Goal: Register for event/course

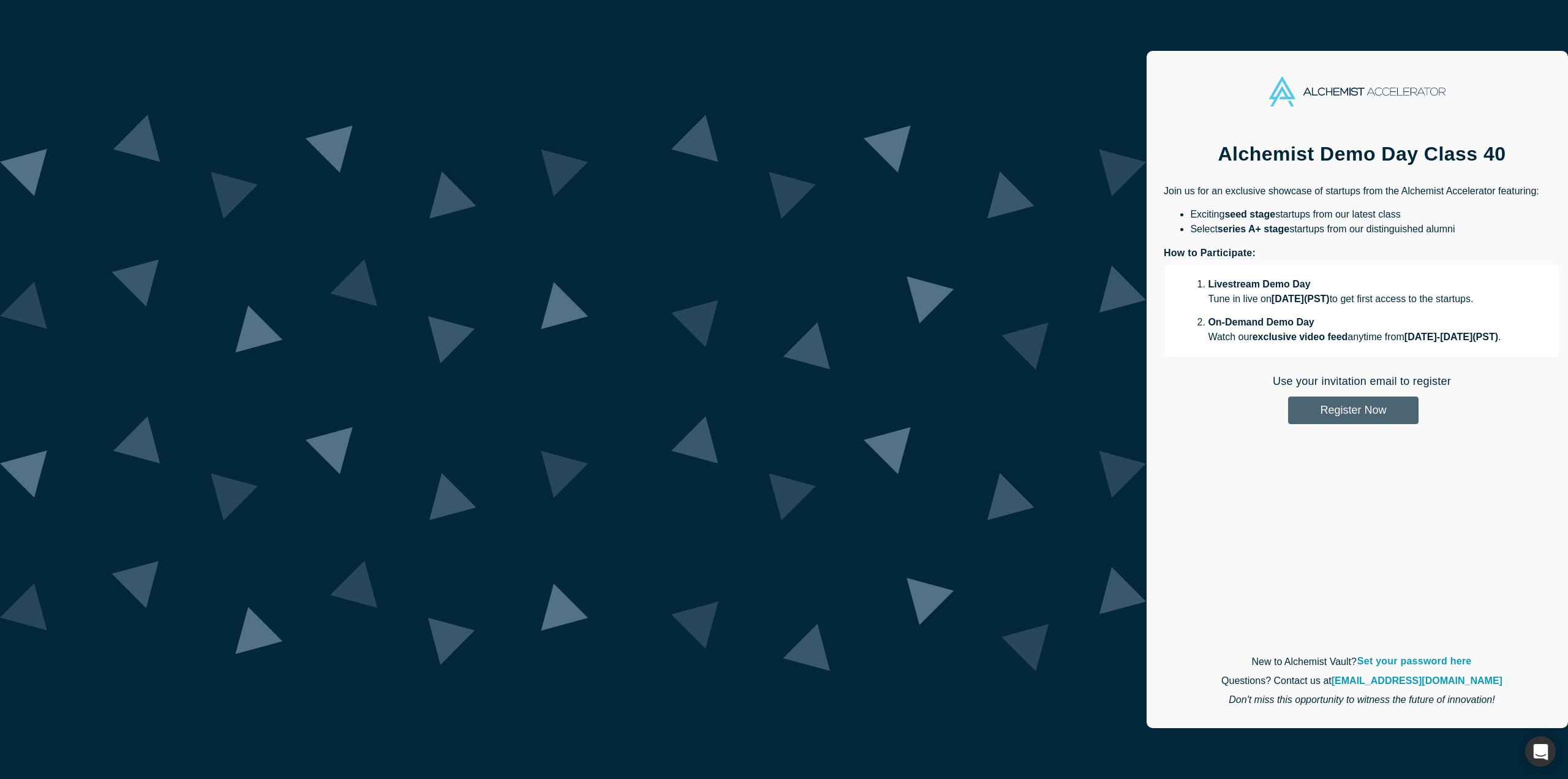
click at [1288, 409] on button "Register Now" at bounding box center [1353, 411] width 130 height 28
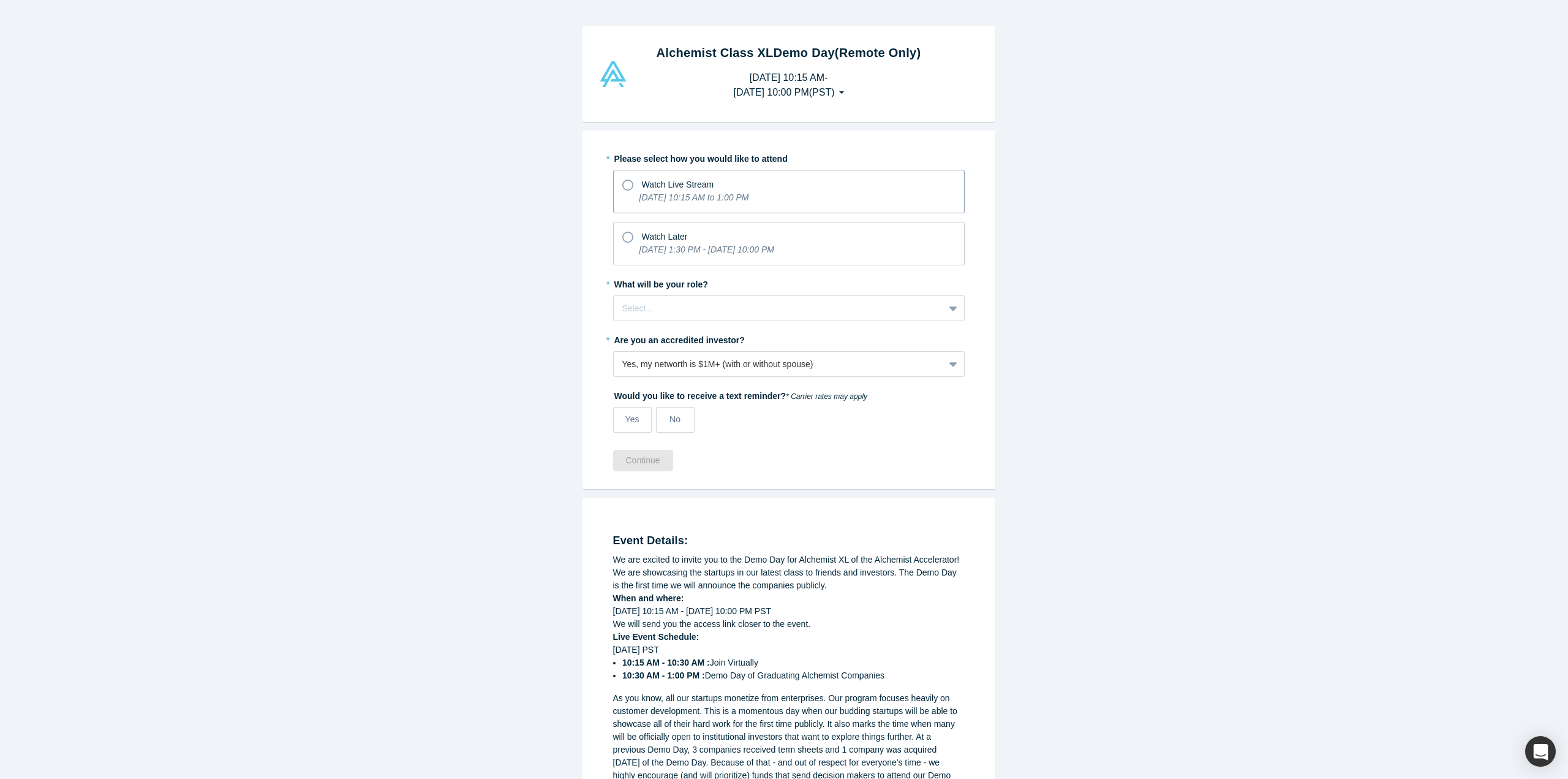
click at [623, 187] on icon at bounding box center [628, 185] width 11 height 11
click at [0, 0] on input "Watch Live Stream [DATE] 10:15 AM to 1:00 PM" at bounding box center [0, 0] width 0 height 0
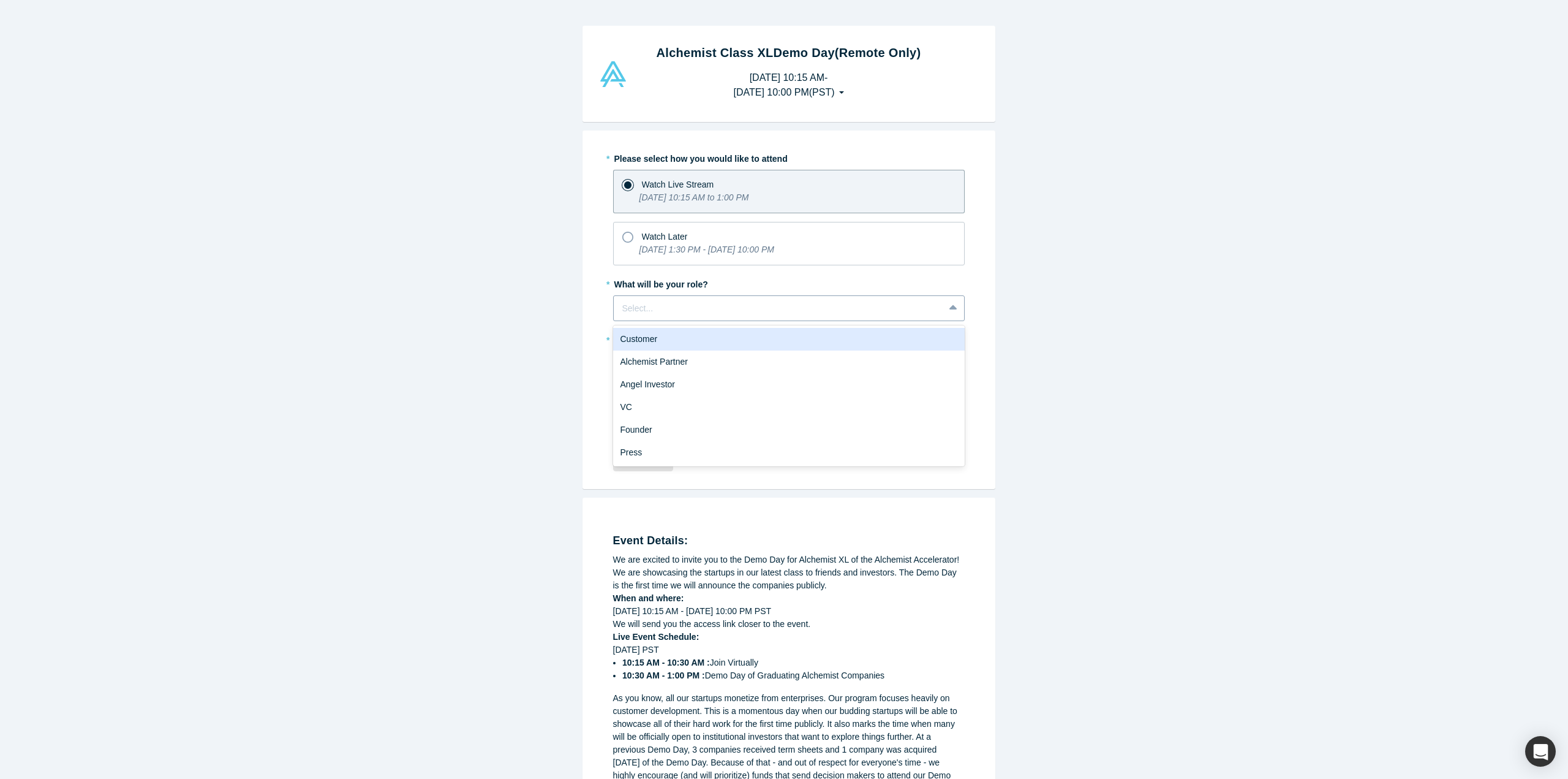
click at [715, 308] on div at bounding box center [779, 309] width 313 height 16
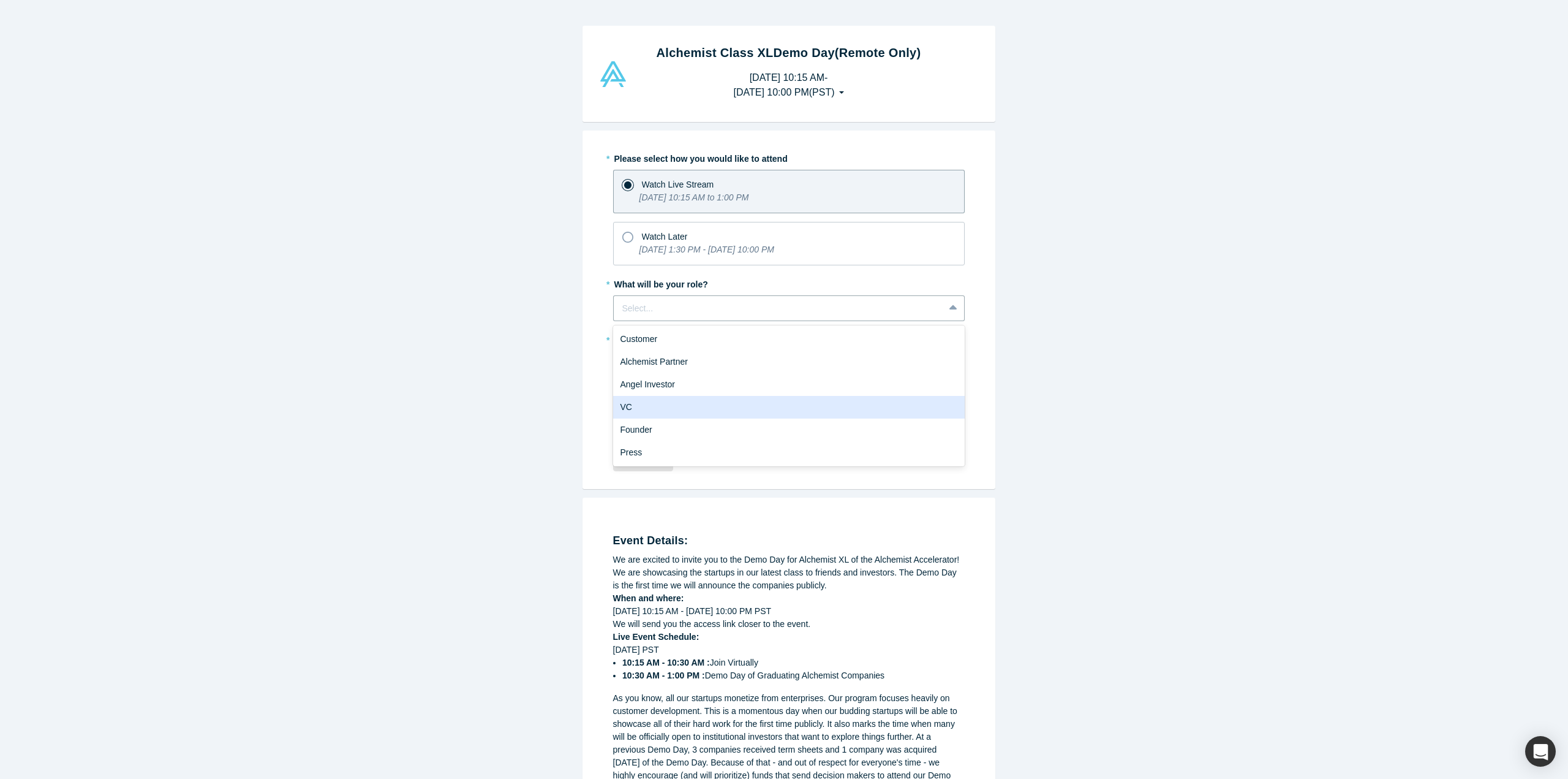
click at [658, 405] on div "VC" at bounding box center [788, 407] width 351 height 23
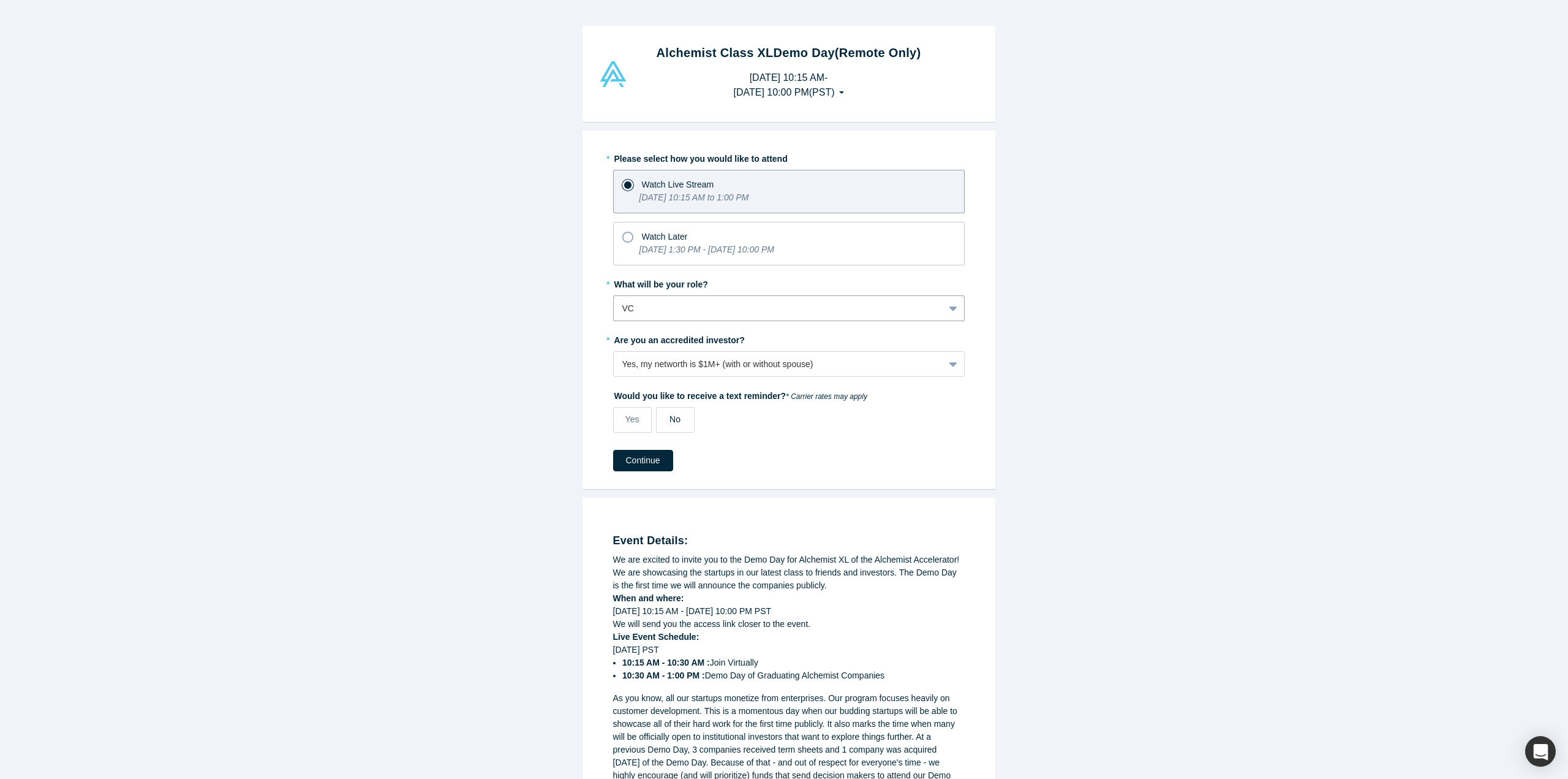
click at [662, 419] on label "No" at bounding box center [675, 420] width 38 height 26
click at [0, 0] on input "No" at bounding box center [0, 0] width 0 height 0
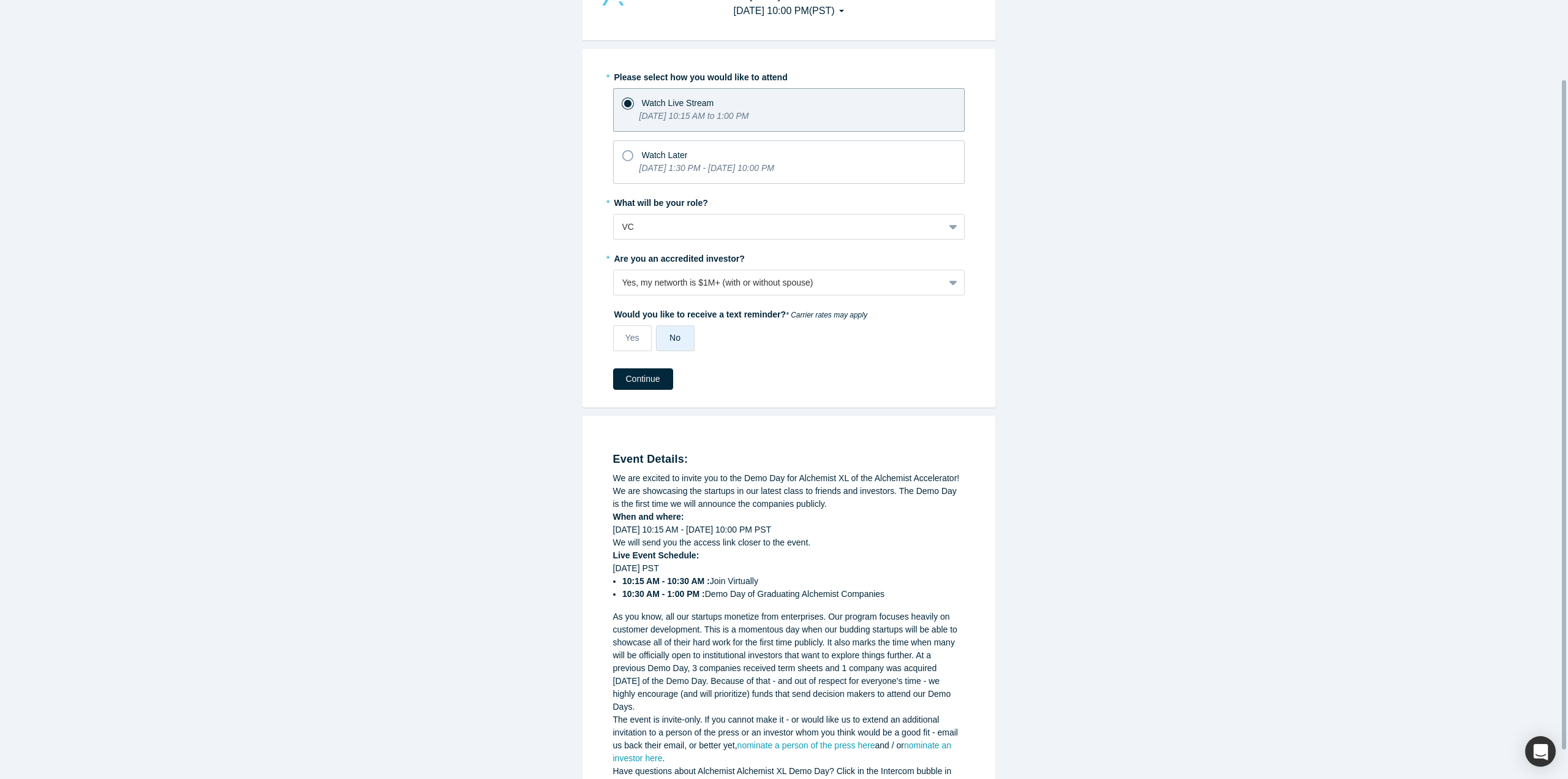
scroll to position [125, 0]
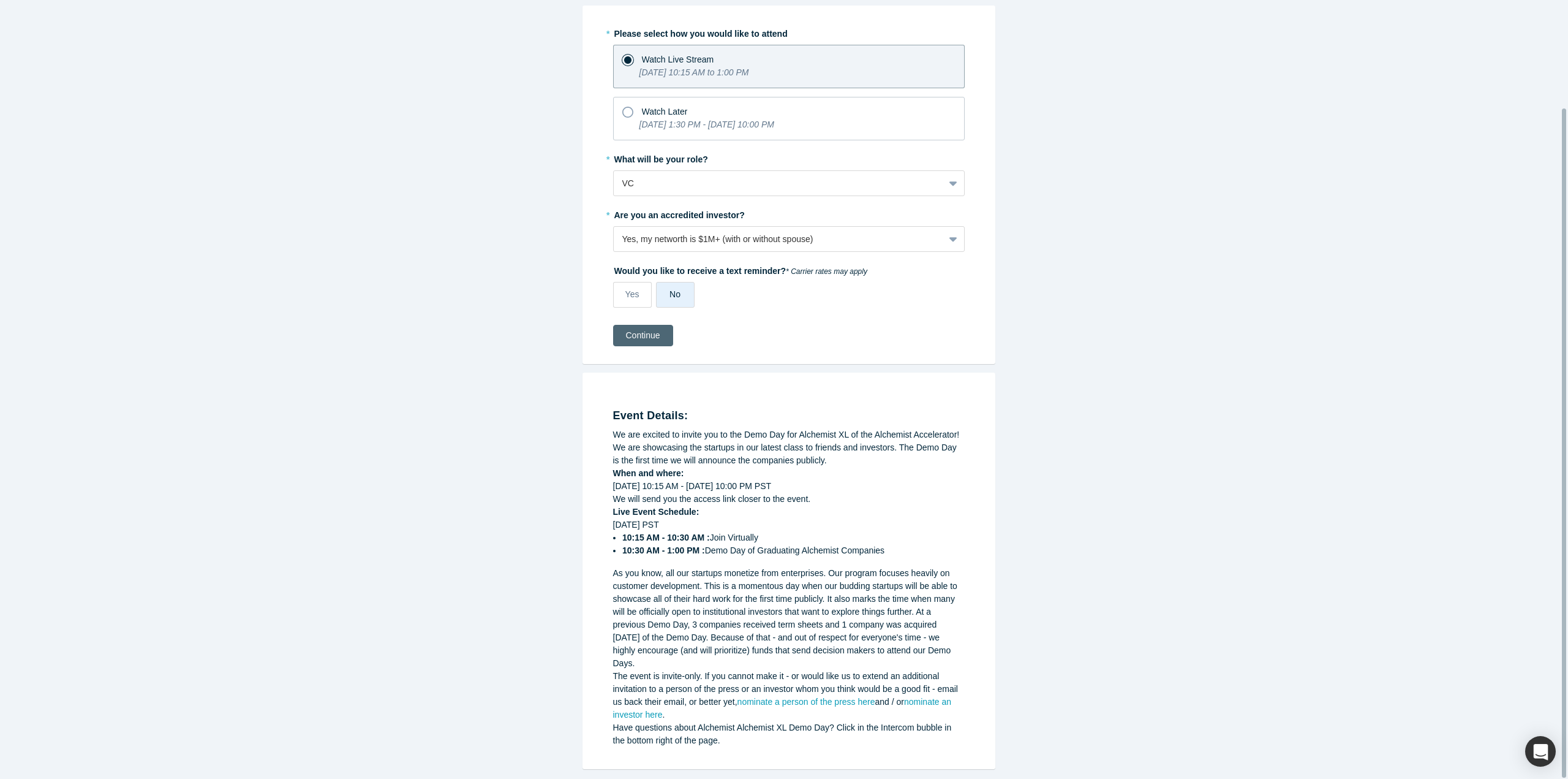
click at [635, 333] on button "Continue" at bounding box center [642, 336] width 60 height 22
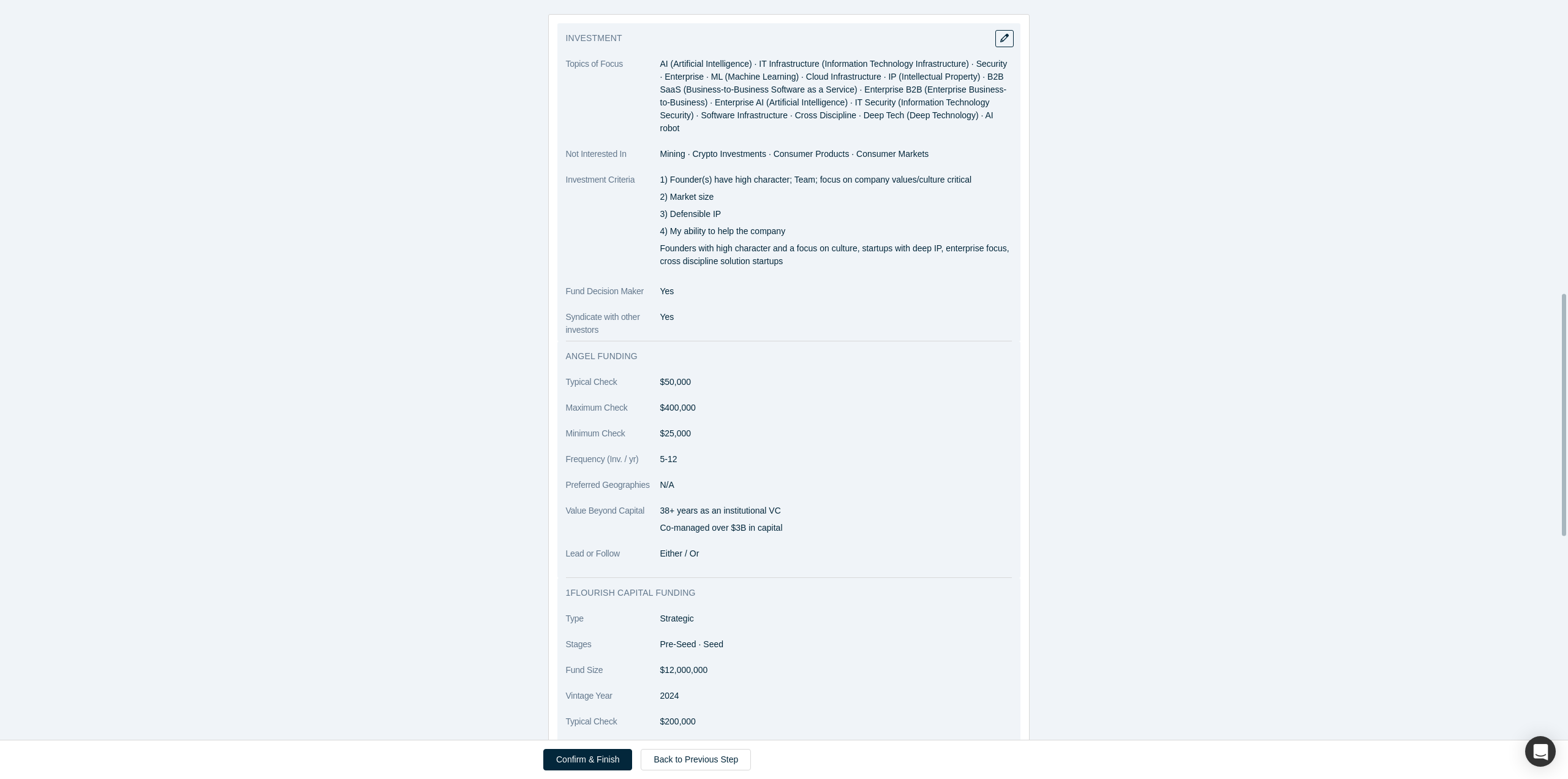
scroll to position [654, 0]
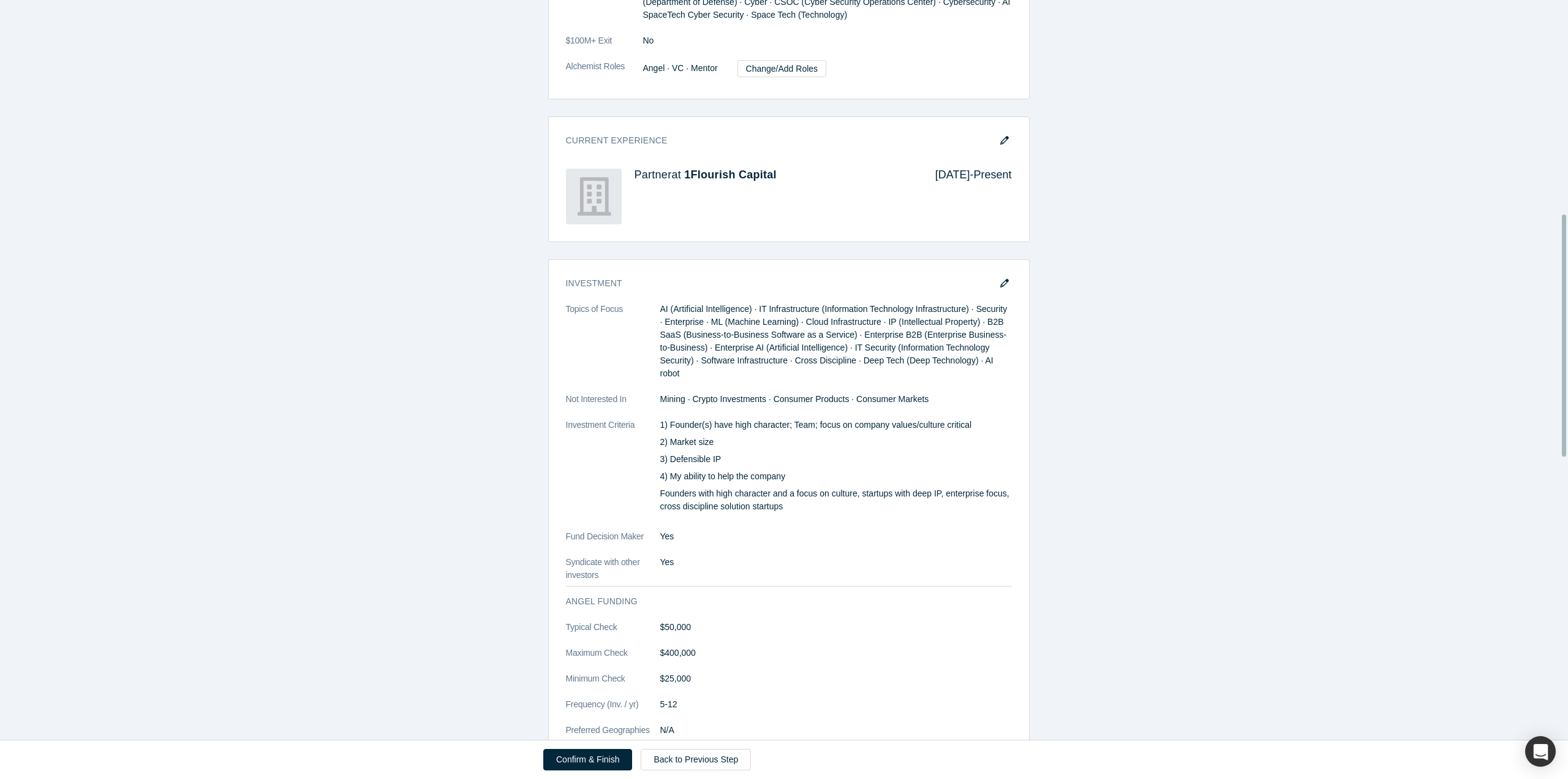
click at [1000, 278] on icon "button" at bounding box center [1004, 282] width 9 height 9
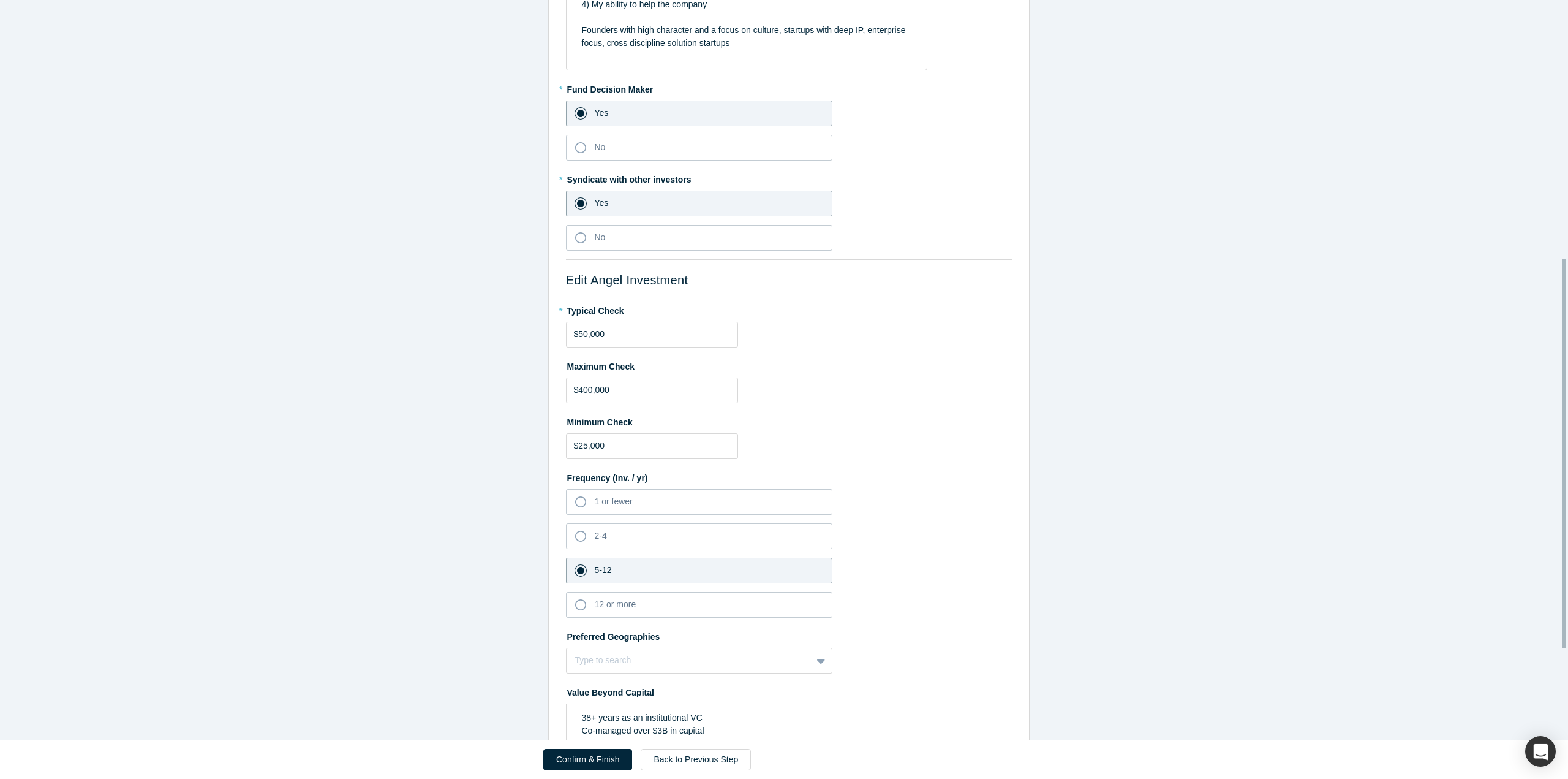
scroll to position [490, 0]
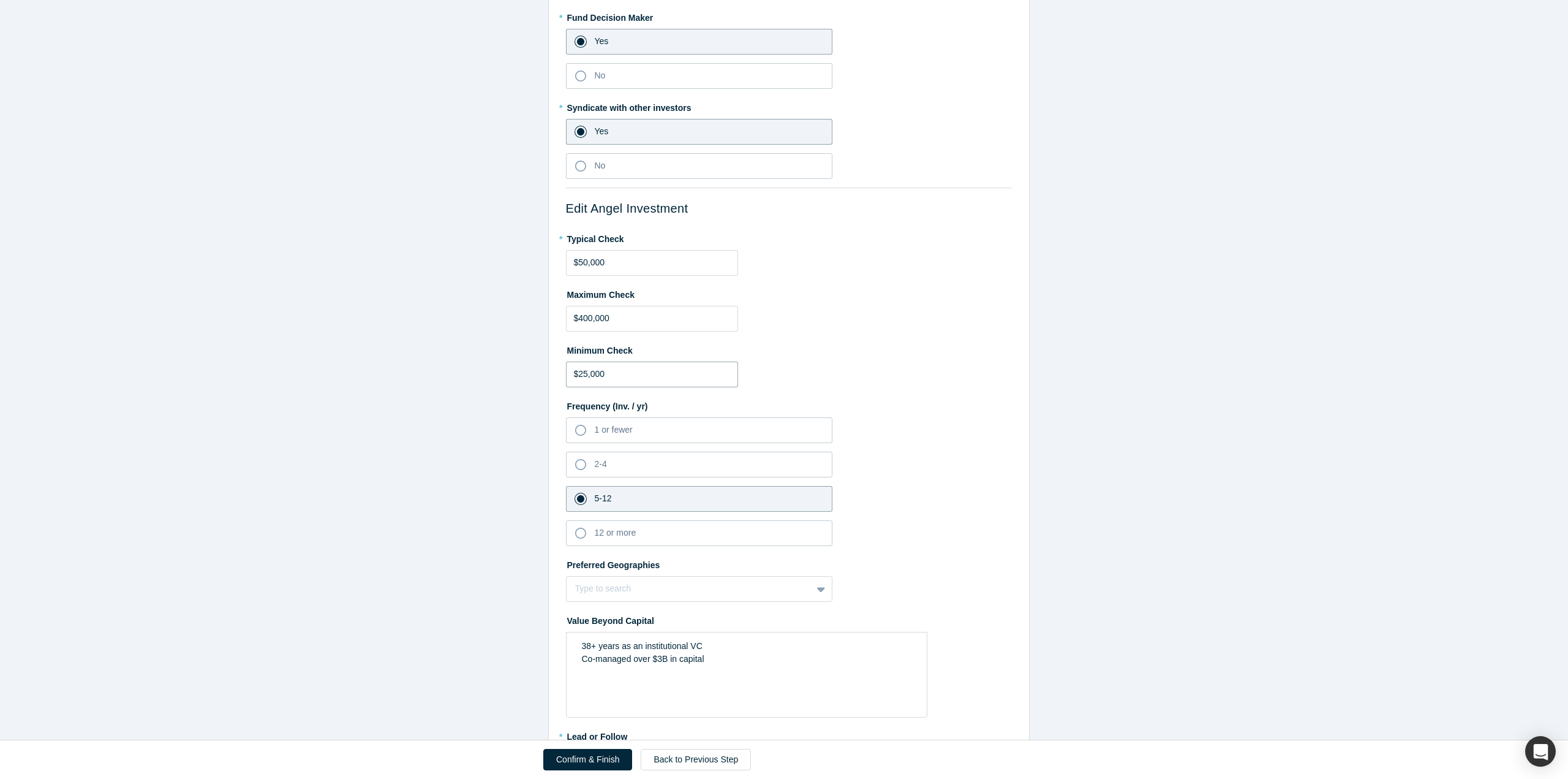
click at [582, 372] on input "$25,000" at bounding box center [651, 374] width 172 height 26
type input "$2,000"
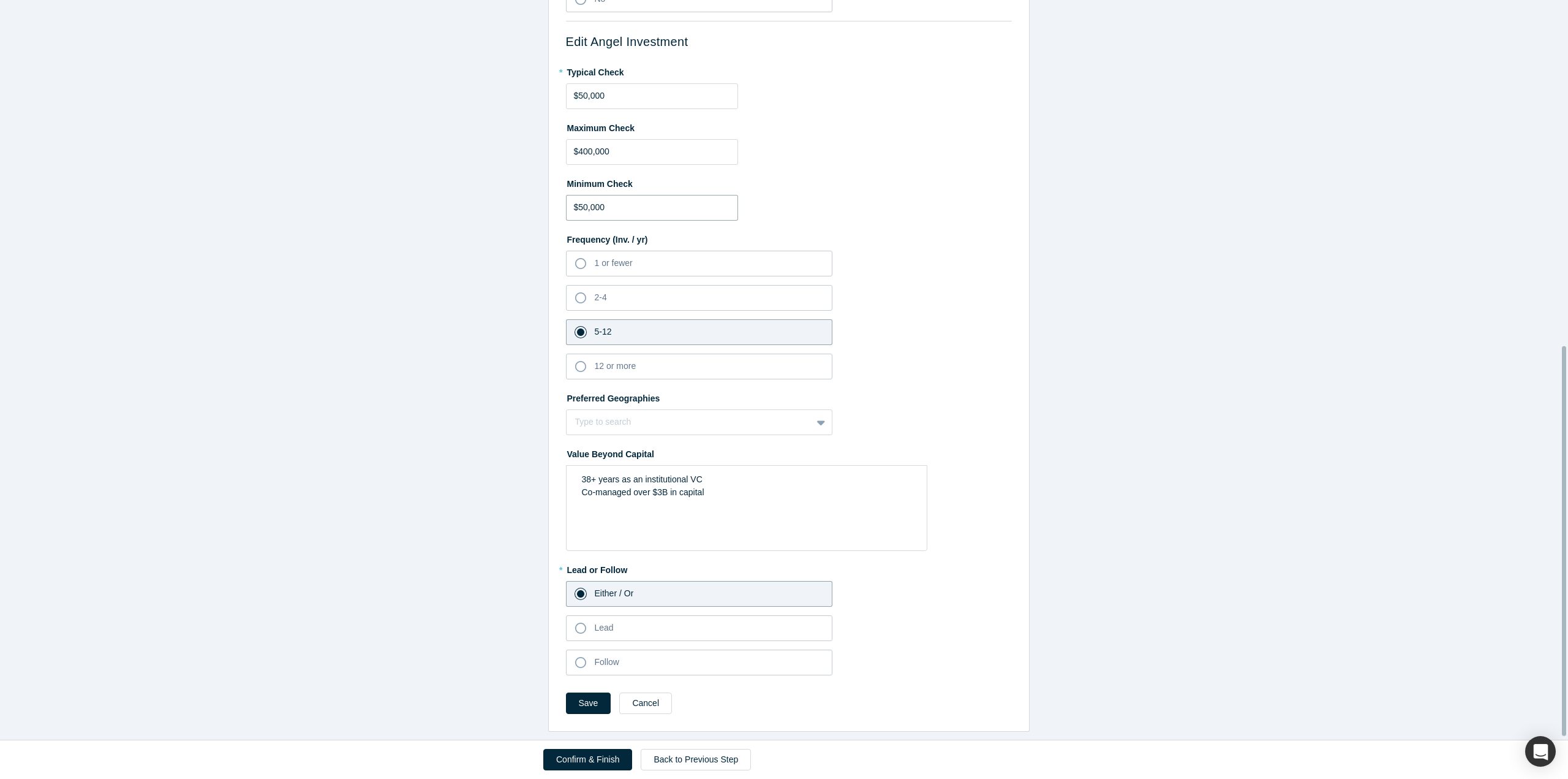
scroll to position [662, 0]
type input "$50,000"
click at [683, 415] on div at bounding box center [689, 423] width 228 height 16
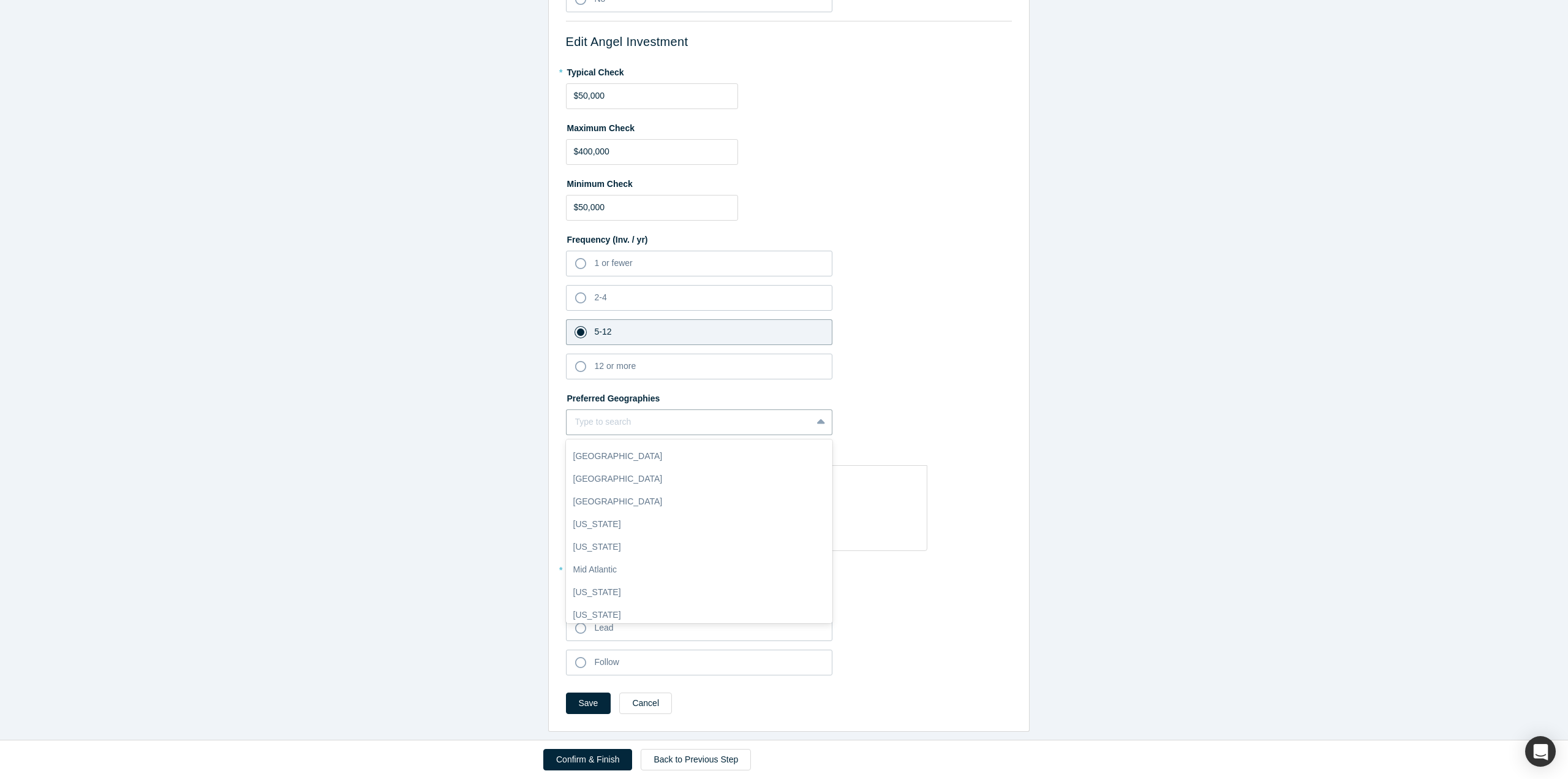
scroll to position [0, 0]
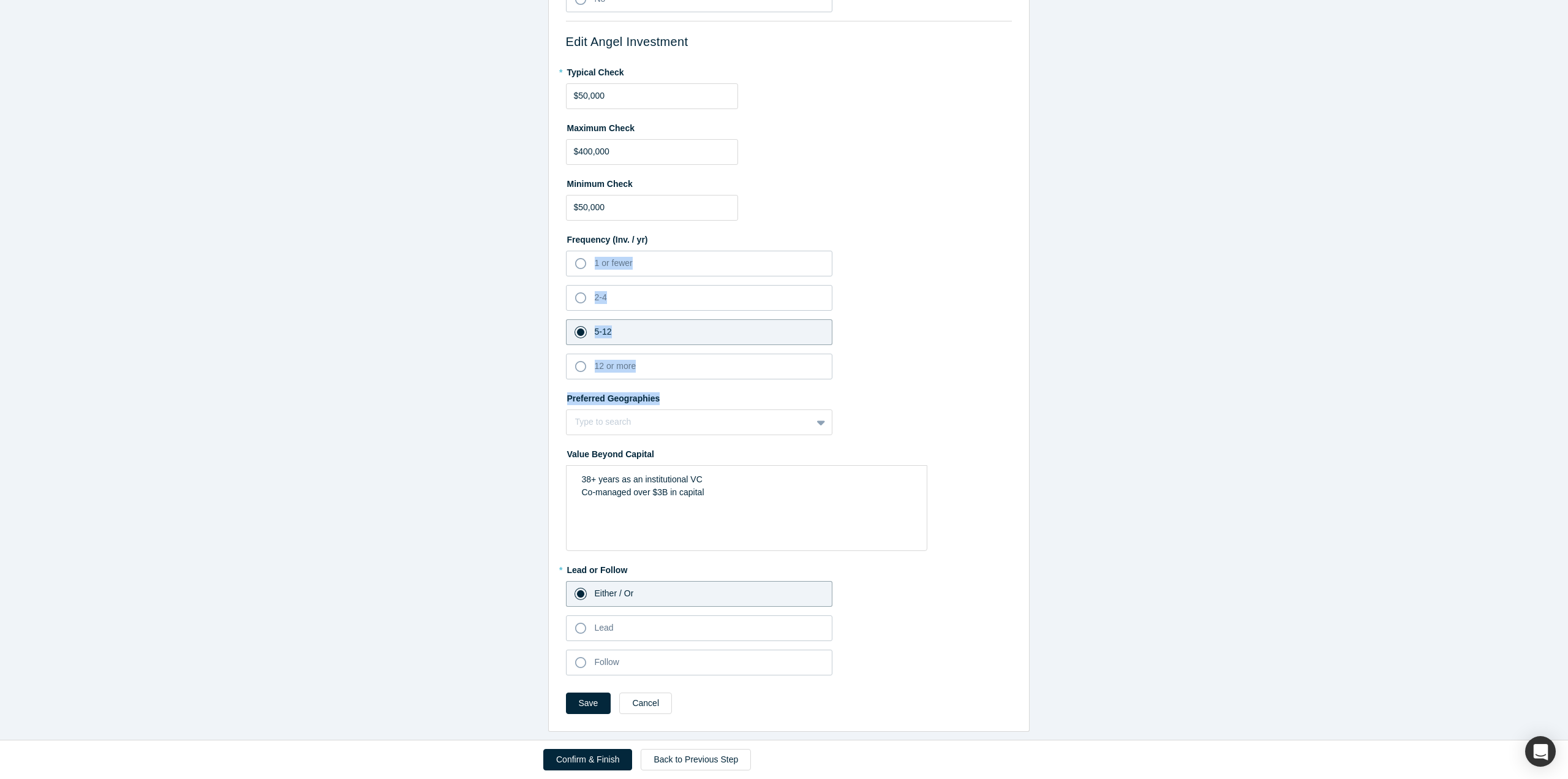
drag, startPoint x: 959, startPoint y: 372, endPoint x: 955, endPoint y: 365, distance: 8.1
click at [960, 369] on fieldset "* Topics of Focus AI (Artificial Intelligence) IT Infrastructure (Information T…" at bounding box center [788, 50] width 446 height 1266
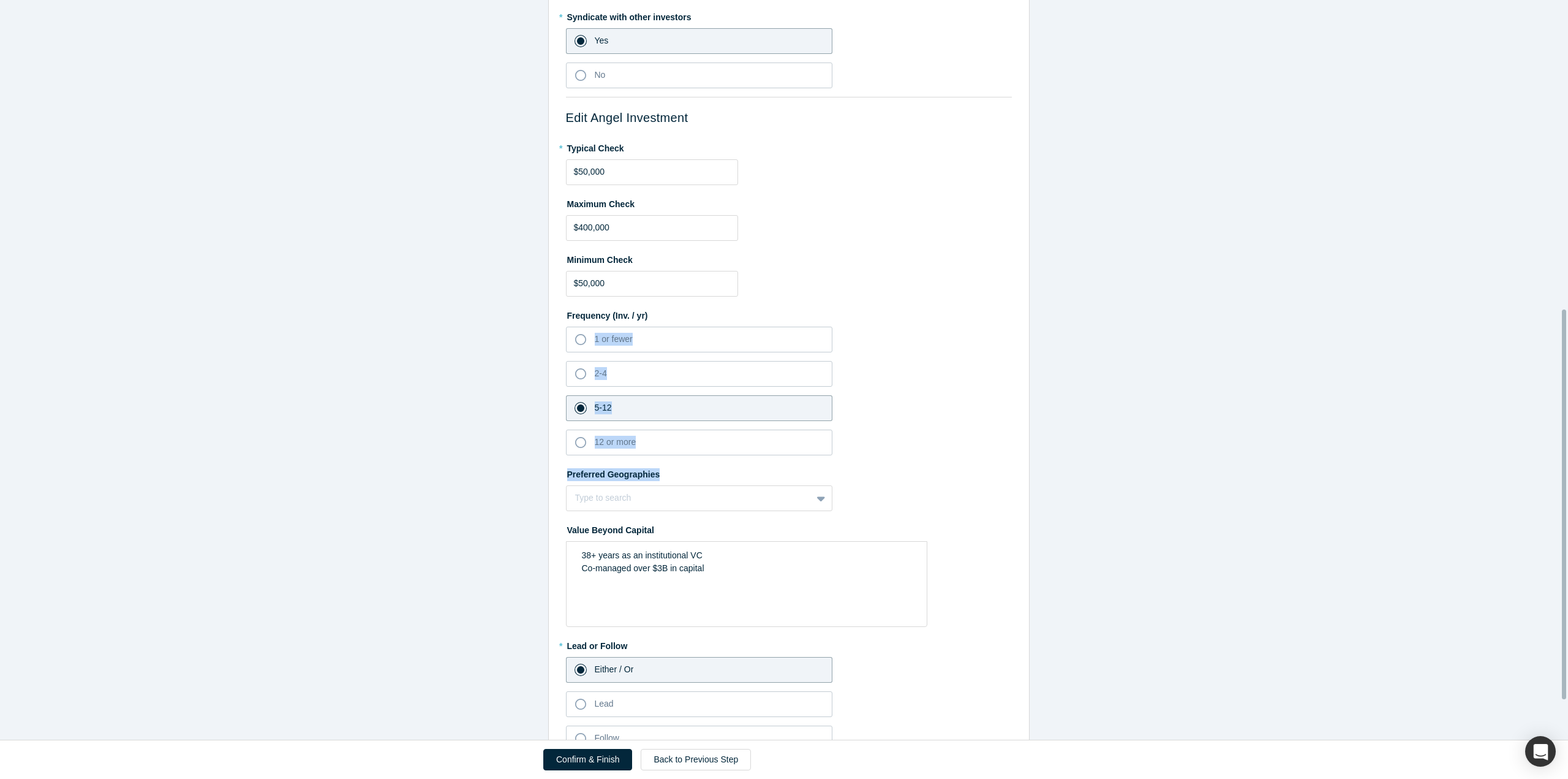
scroll to position [662, 0]
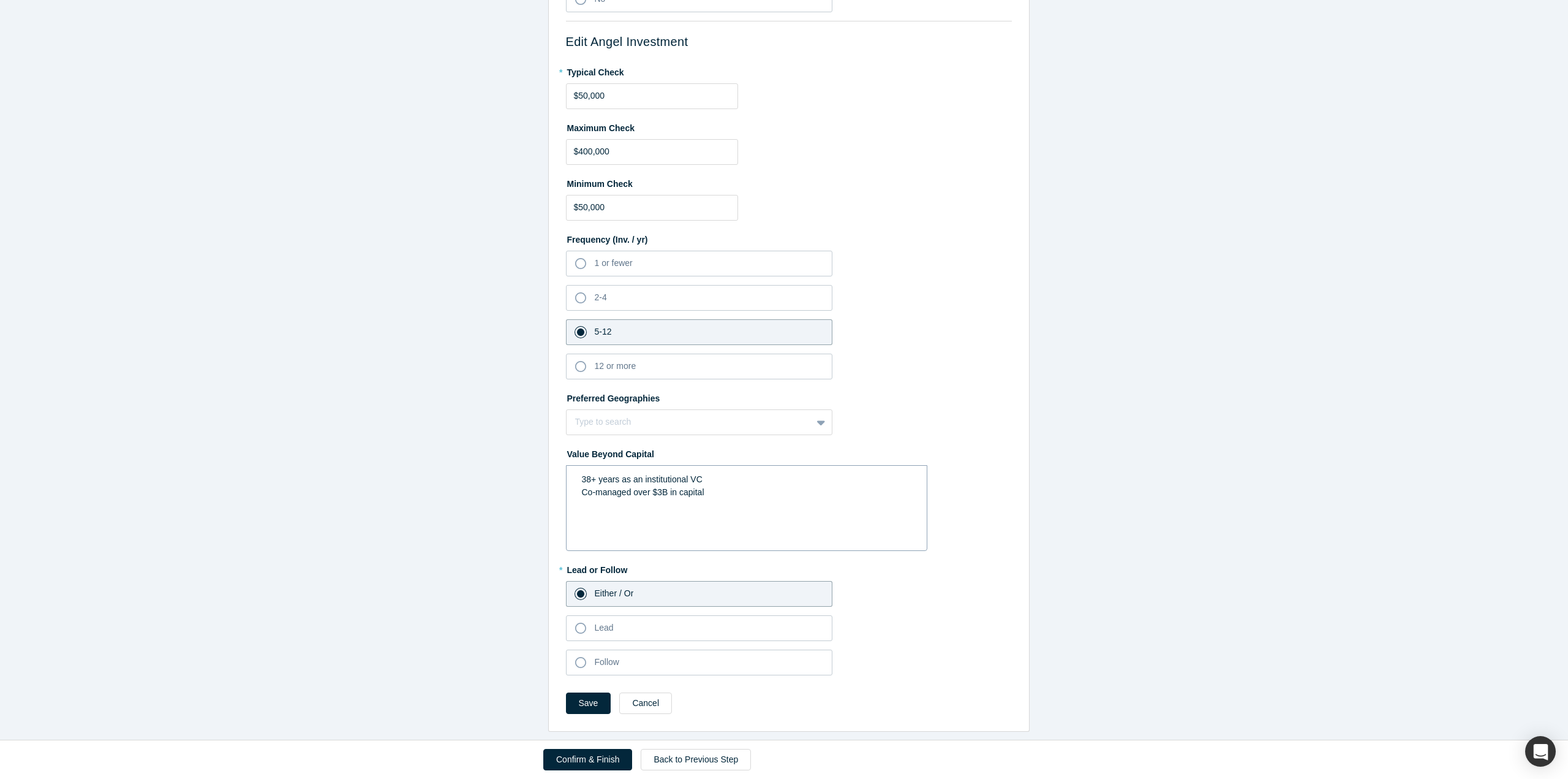
click at [730, 496] on div "38+ years as an institutional VC Co-managed over $3B in capital" at bounding box center [746, 507] width 361 height 86
click at [582, 91] on input "$50,000" at bounding box center [651, 96] width 172 height 26
type input "$5,000"
type input "$100,000"
click at [575, 695] on button "Save" at bounding box center [588, 703] width 45 height 22
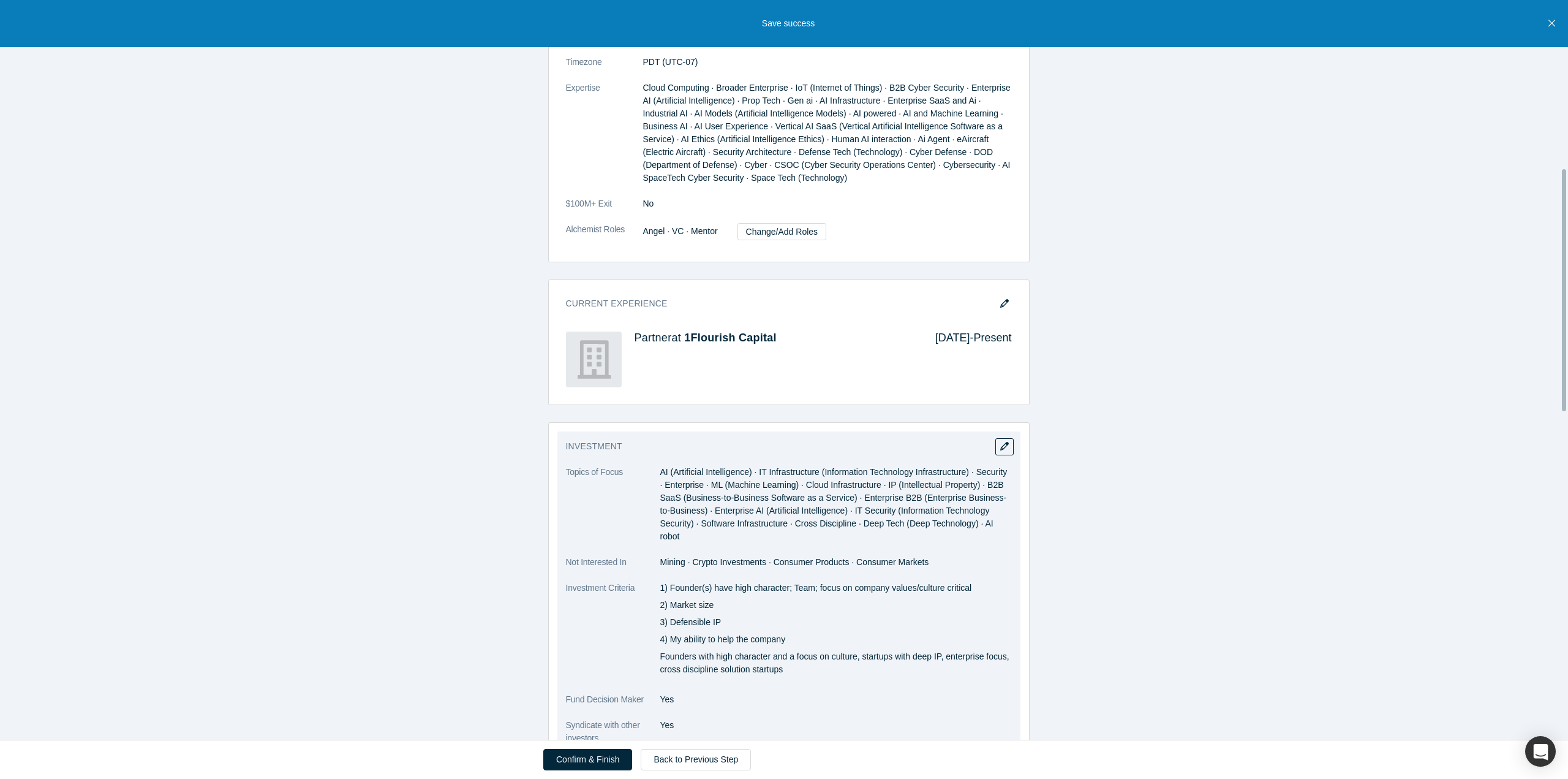
scroll to position [654, 0]
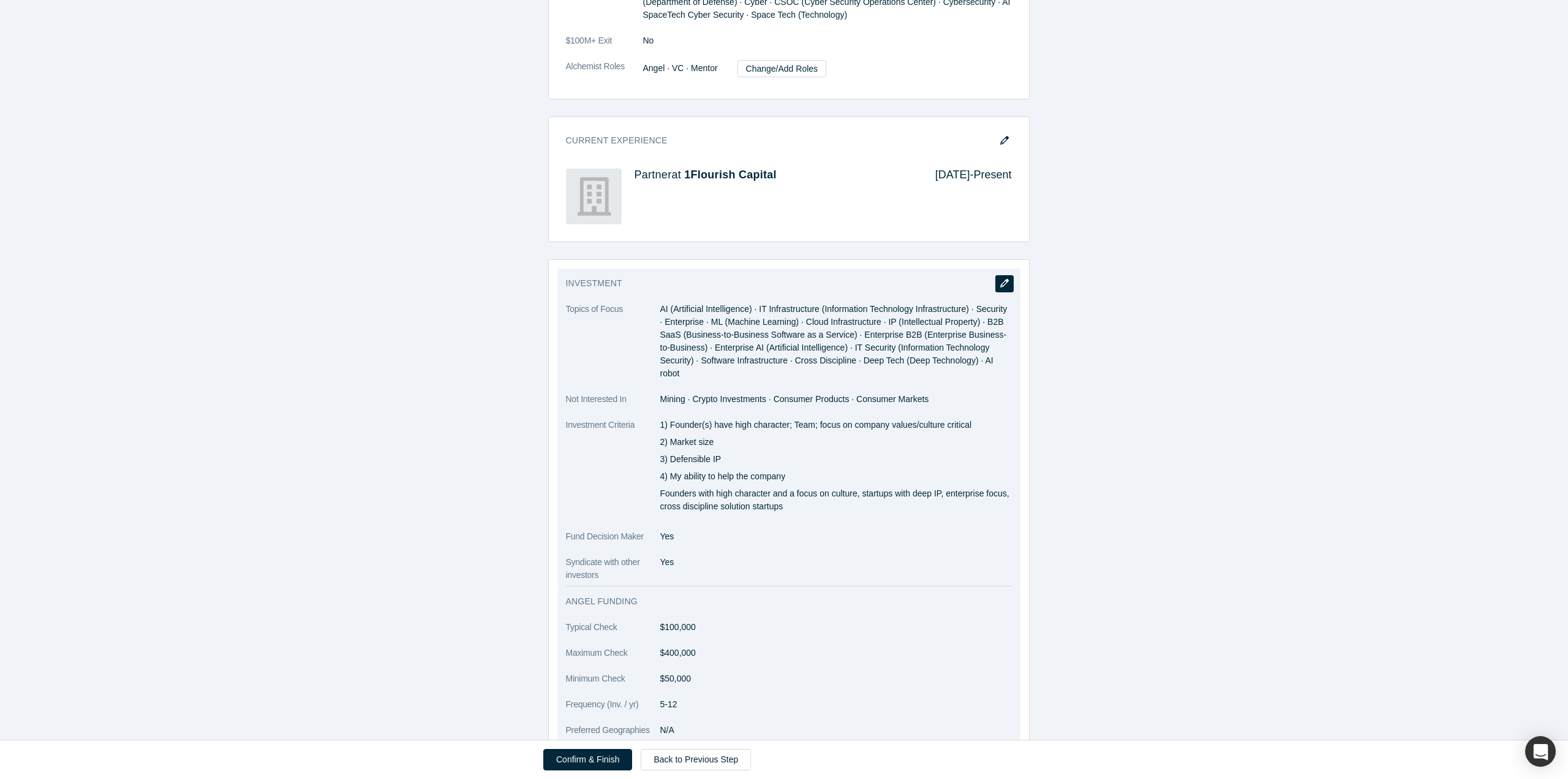
click at [1000, 275] on button "button" at bounding box center [1004, 283] width 19 height 17
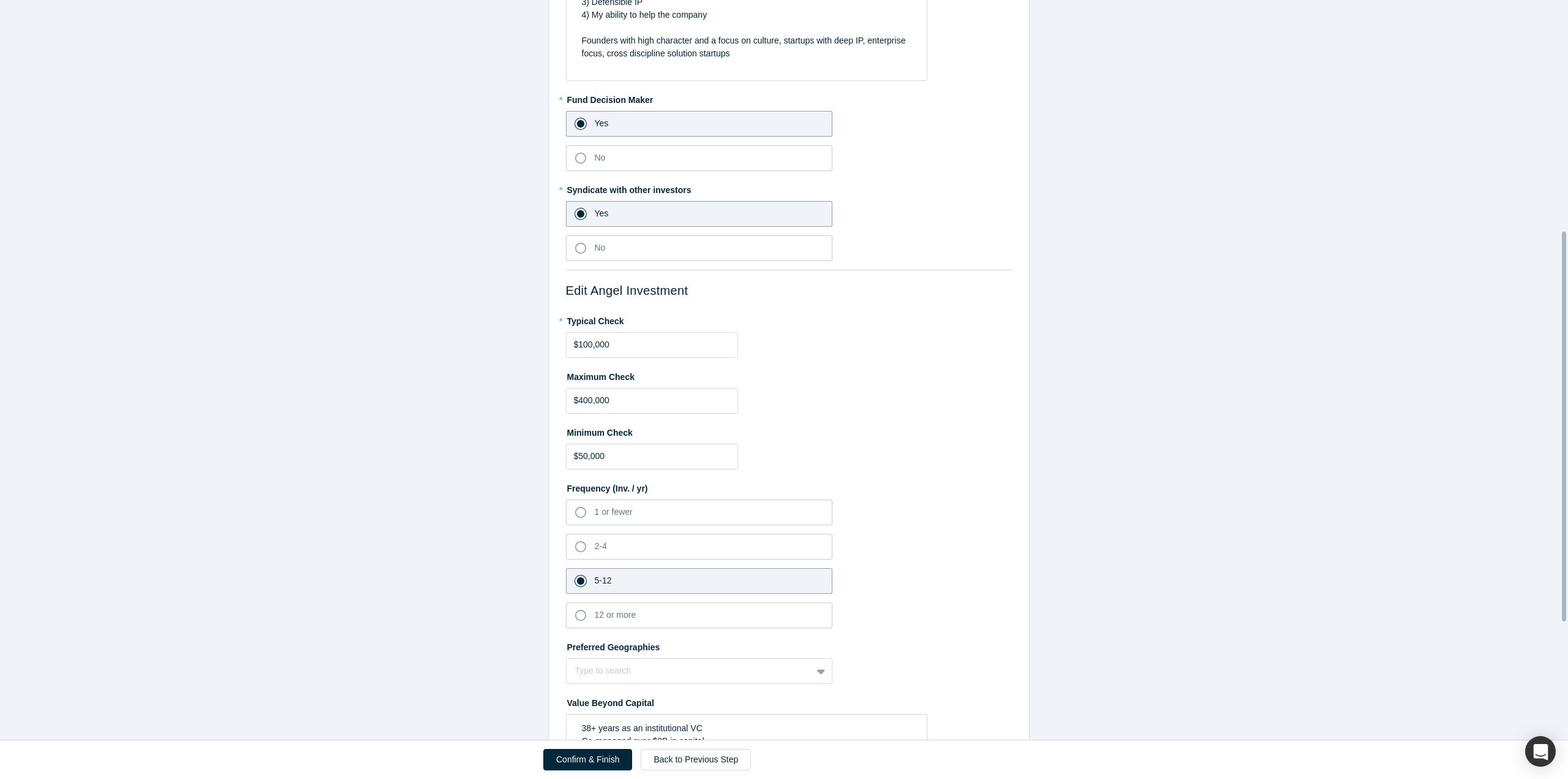
scroll to position [662, 0]
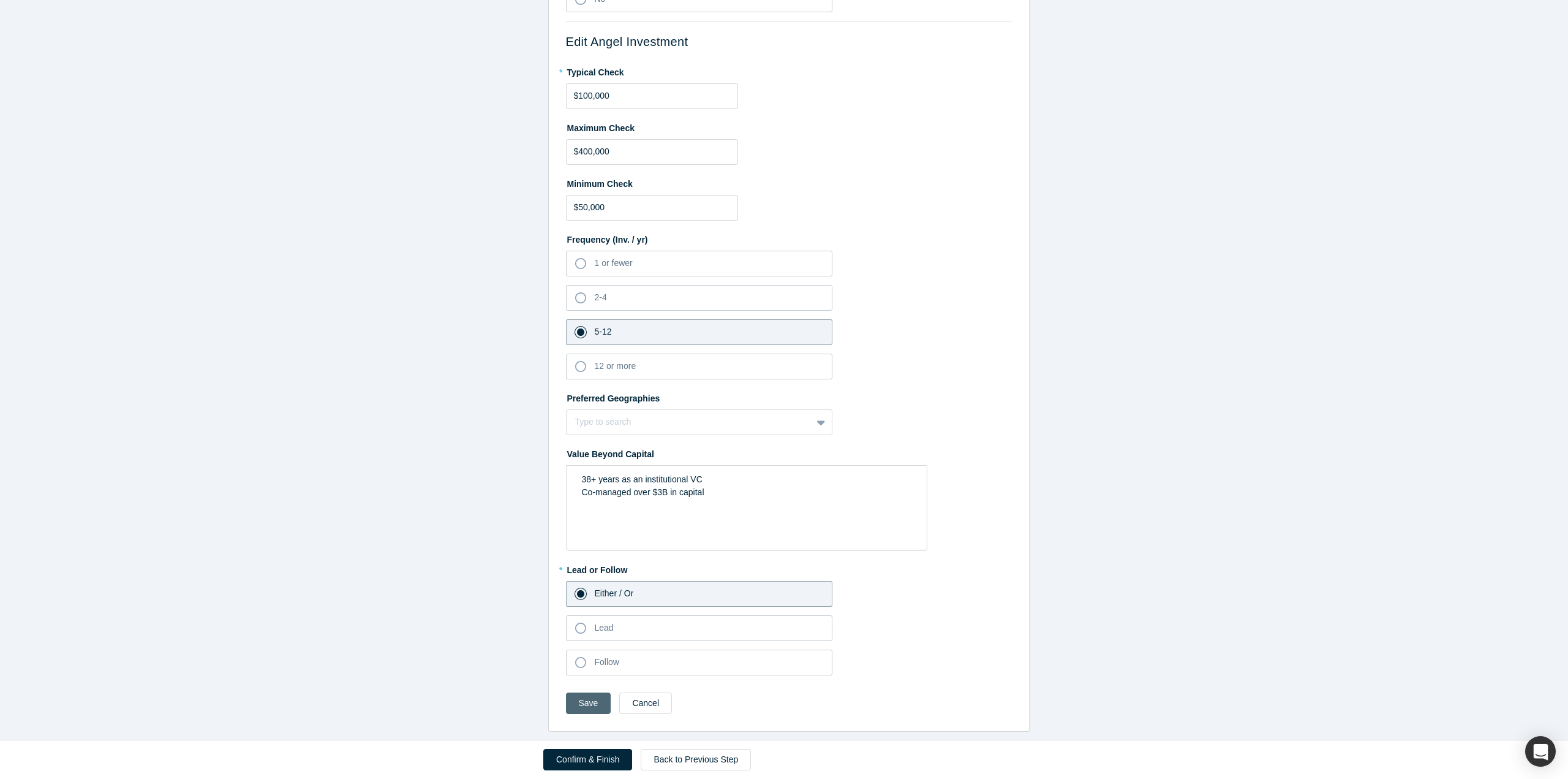
click at [570, 698] on button "Save" at bounding box center [588, 703] width 45 height 22
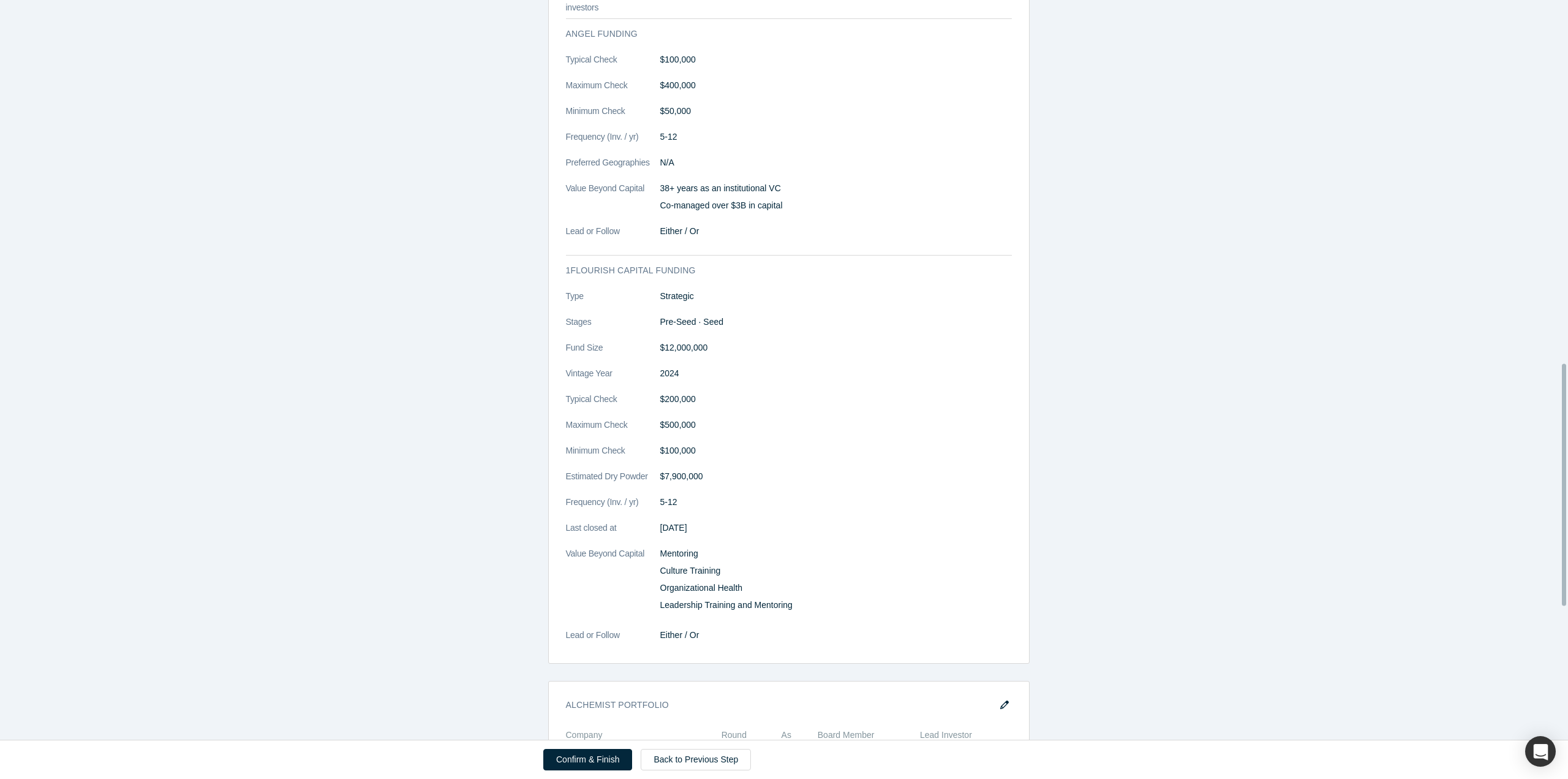
scroll to position [1275, 0]
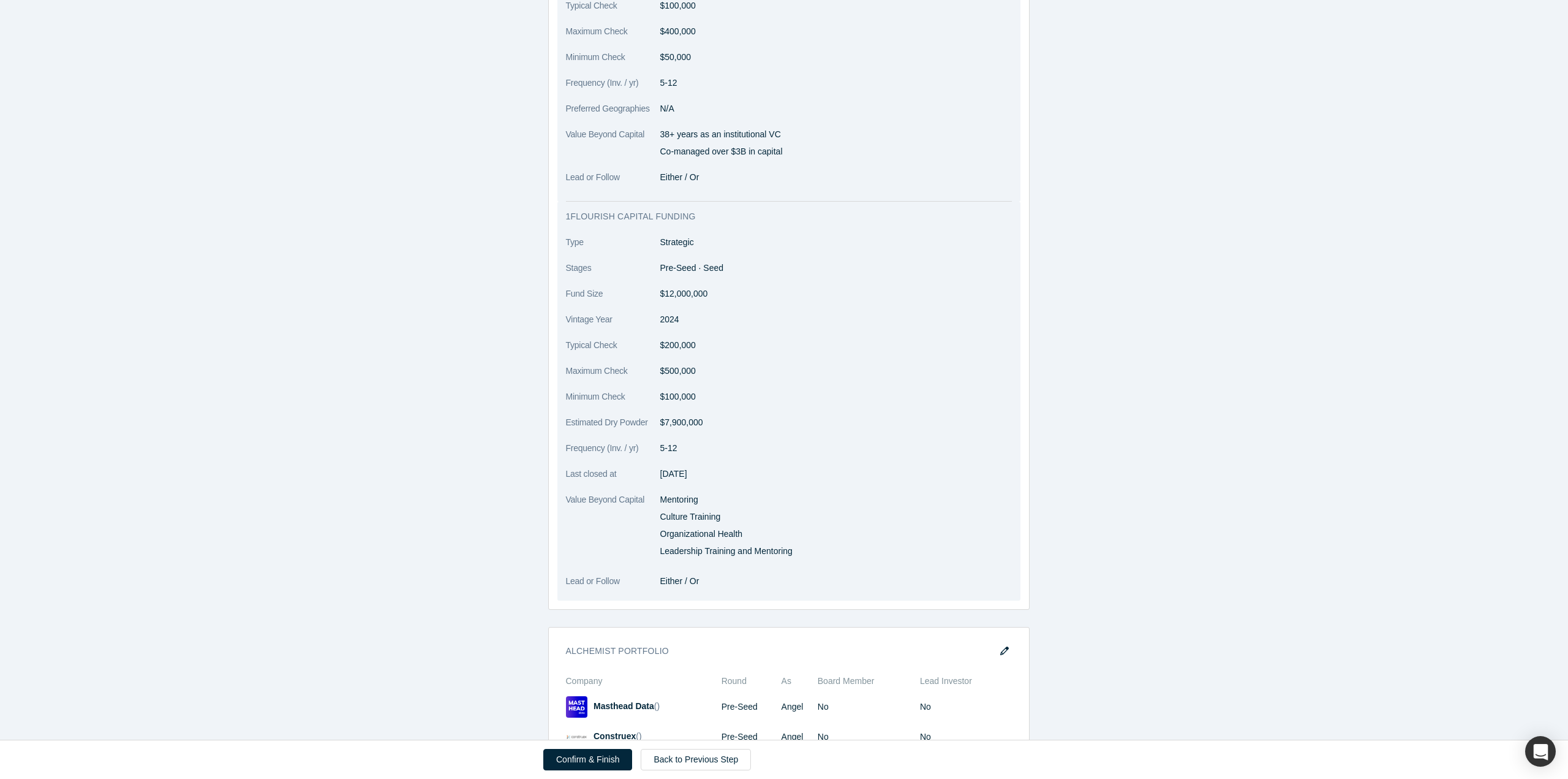
click at [954, 236] on dd "Strategic" at bounding box center [836, 242] width 351 height 13
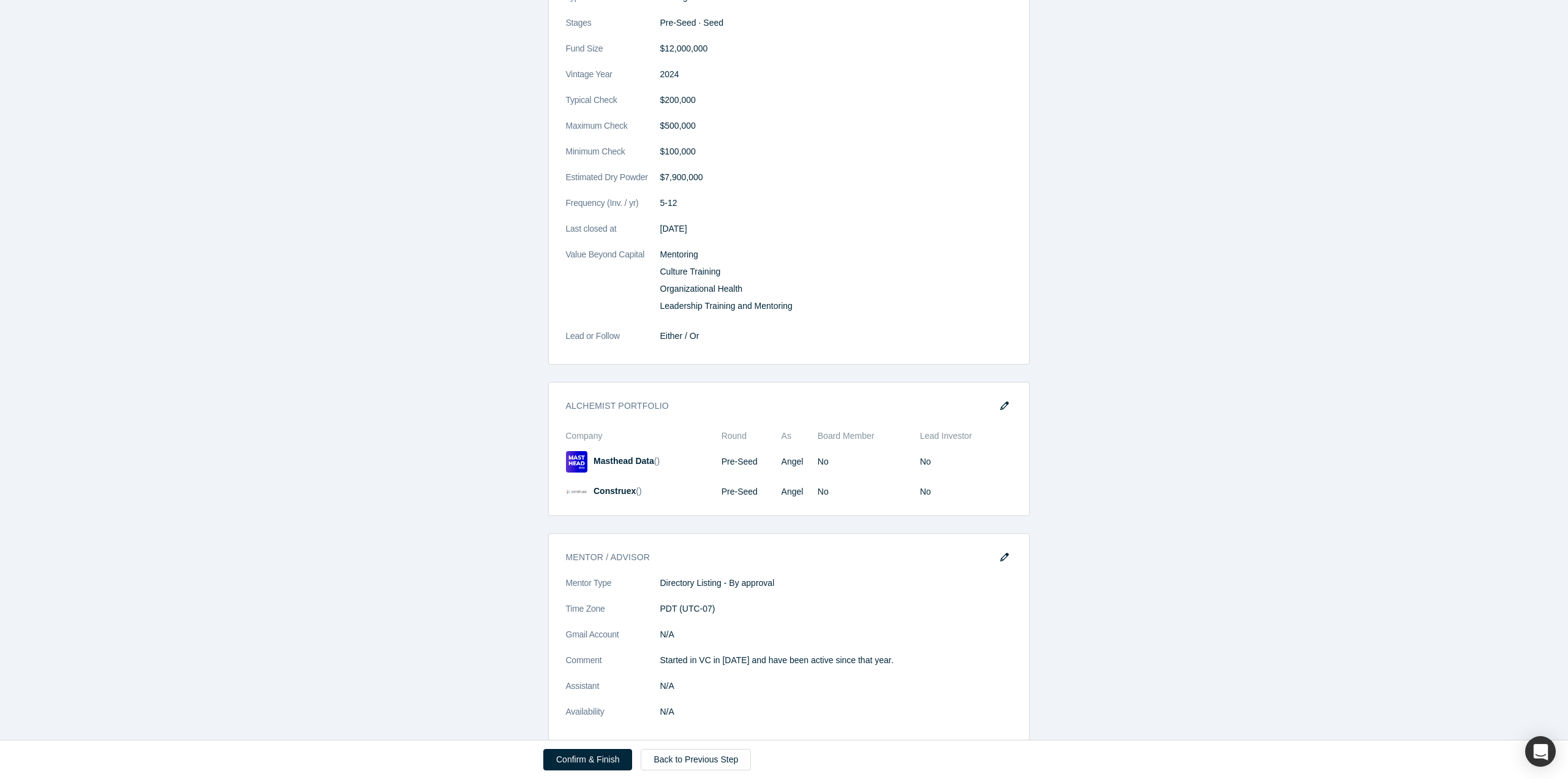
click at [574, 764] on button "Confirm & Finish" at bounding box center [587, 759] width 89 height 22
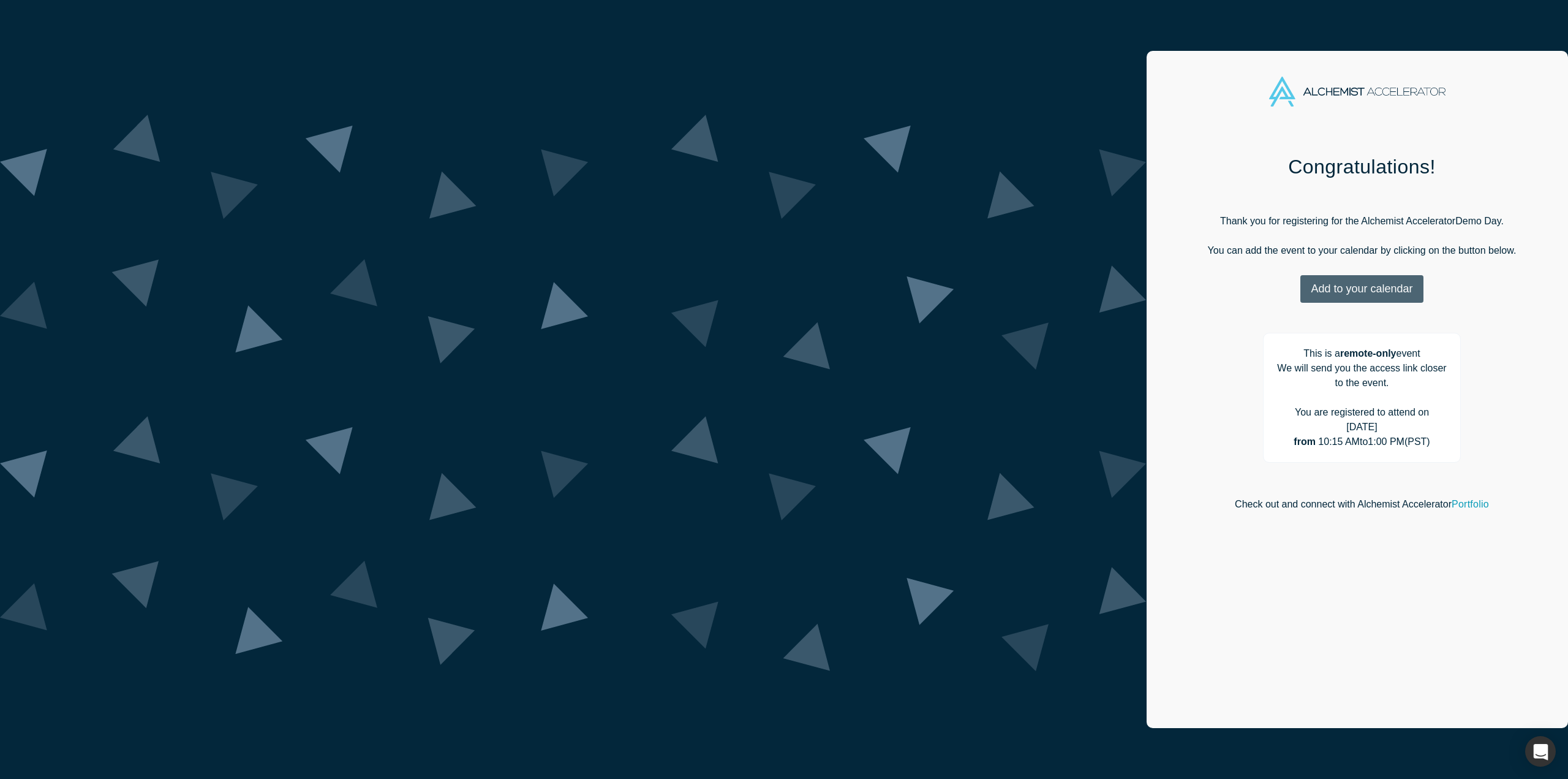
click at [1301, 280] on button "Add to your calendar" at bounding box center [1362, 289] width 122 height 28
click at [1329, 330] on link "Outlook" at bounding box center [1359, 326] width 59 height 11
click at [1329, 327] on link "Outlook" at bounding box center [1359, 326] width 59 height 11
